Goal: Understand process/instructions: Learn how to perform a task or action

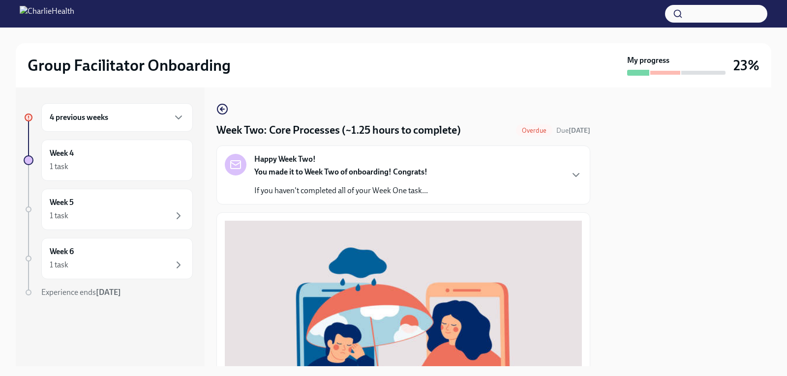
scroll to position [295, 0]
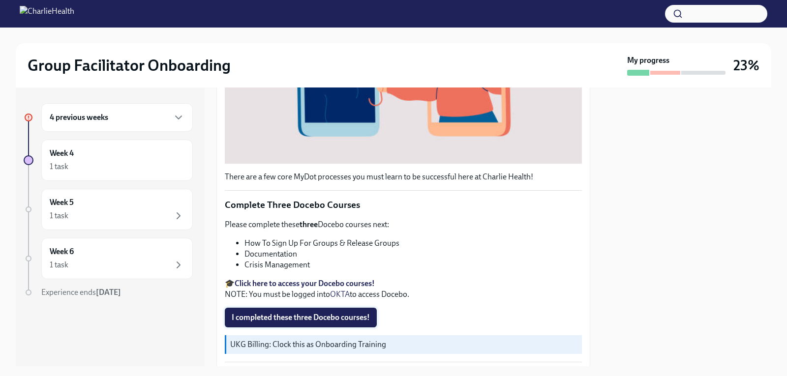
click at [311, 313] on span "I completed these three Docebo courses!" at bounding box center [301, 318] width 138 height 10
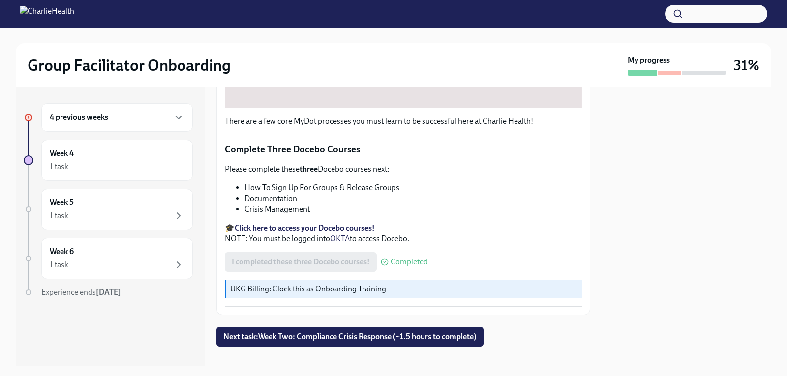
scroll to position [358, 0]
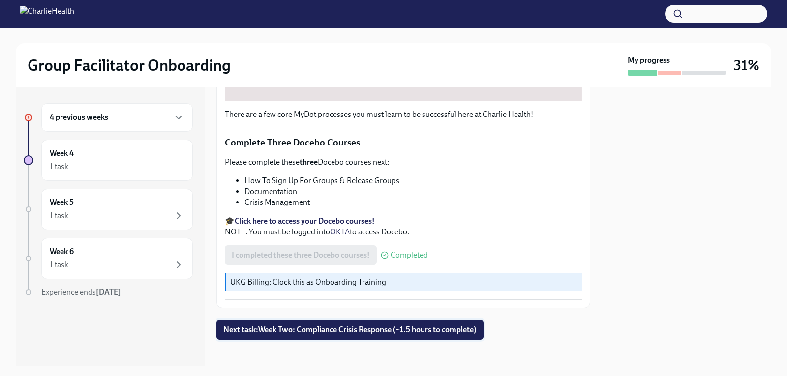
click at [327, 325] on span "Next task : Week Two: Compliance Crisis Response (~1.5 hours to complete)" at bounding box center [349, 330] width 253 height 10
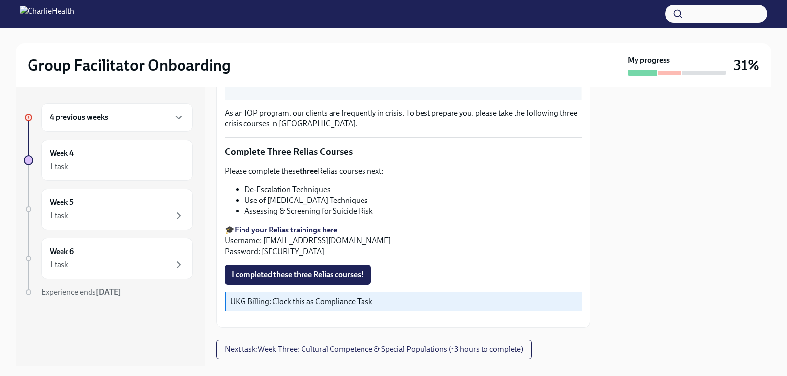
scroll to position [370, 0]
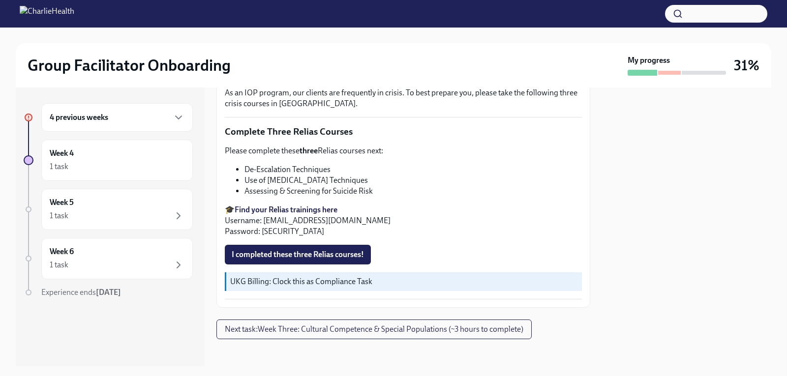
drag, startPoint x: 387, startPoint y: 215, endPoint x: 266, endPoint y: 215, distance: 120.5
click at [266, 215] on p "🎓 Find your Relias trainings here Username: [EMAIL_ADDRESS][DOMAIN_NAME] Passwo…" at bounding box center [403, 221] width 357 height 32
copy p "[EMAIL_ADDRESS][DOMAIN_NAME]"
drag, startPoint x: 294, startPoint y: 229, endPoint x: 262, endPoint y: 227, distance: 31.5
click at [262, 227] on p "🎓 Find your Relias trainings here Username: [EMAIL_ADDRESS][DOMAIN_NAME] Passwo…" at bounding box center [403, 221] width 357 height 32
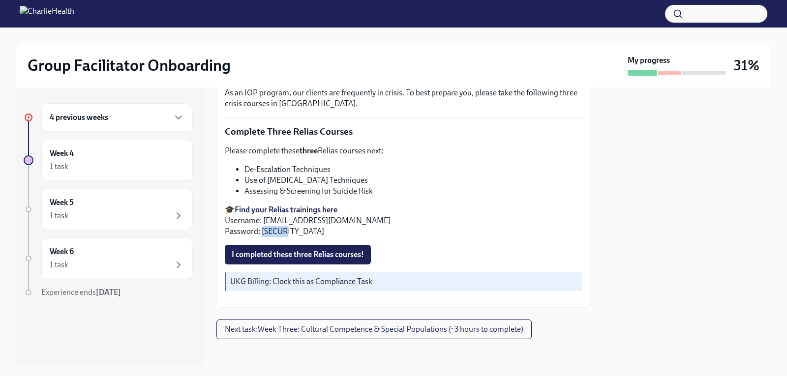
copy p "ch1234"
